Goal: Task Accomplishment & Management: Manage account settings

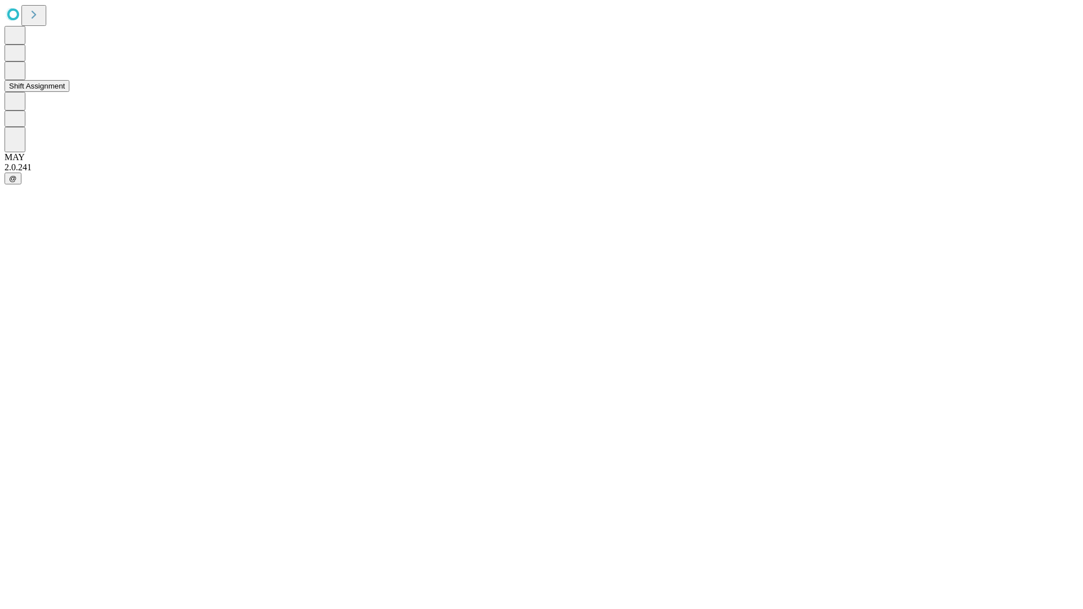
click at [69, 92] on button "Shift Assignment" at bounding box center [37, 86] width 65 height 12
